Goal: Communication & Community: Connect with others

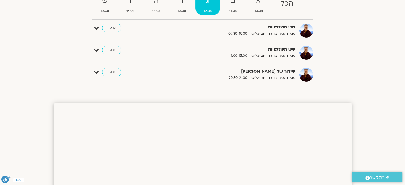
scroll to position [56, 0]
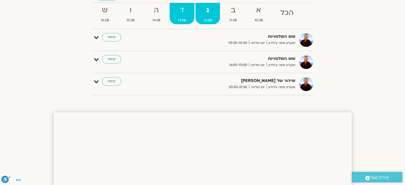
click at [181, 11] on strong "ד" at bounding box center [181, 10] width 25 height 12
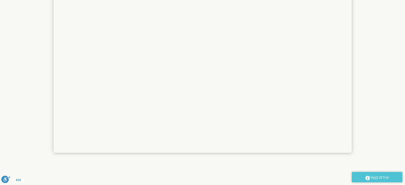
scroll to position [376, 0]
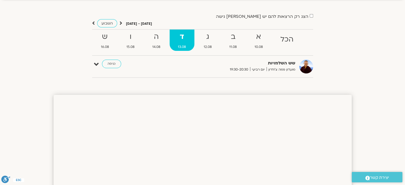
scroll to position [0, 0]
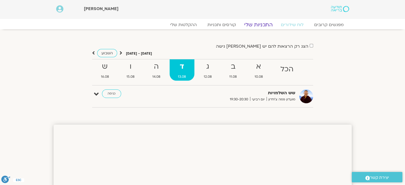
click at [264, 25] on link "התכניות שלי" at bounding box center [258, 25] width 41 height 6
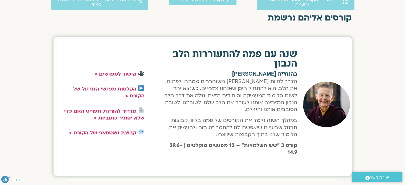
scroll to position [186, 0]
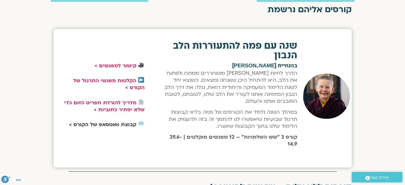
click at [119, 124] on strong "קבוצת וואטסאפ של הקורס >" at bounding box center [102, 124] width 67 height 7
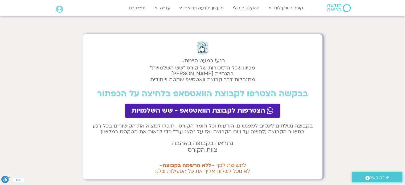
click at [220, 110] on span "הצטרפות לקבוצת הוואטסאפ - שש השלמויות" at bounding box center [198, 110] width 134 height 7
